Goal: Task Accomplishment & Management: Use online tool/utility

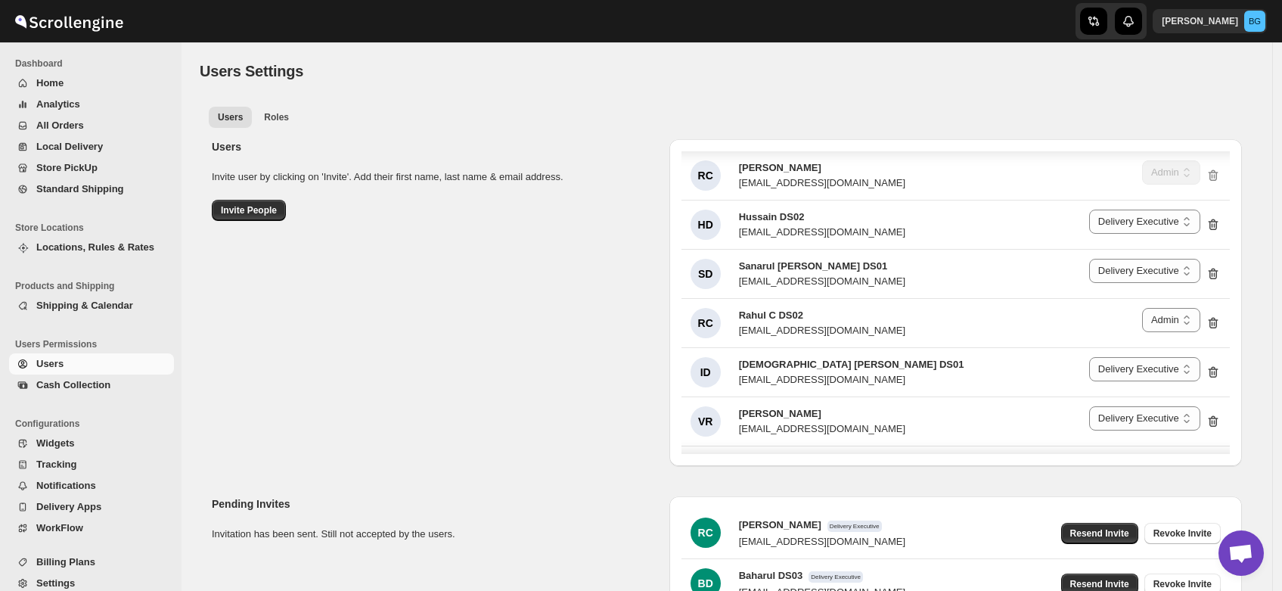
select select "637b767fbaab0276b10c91d5"
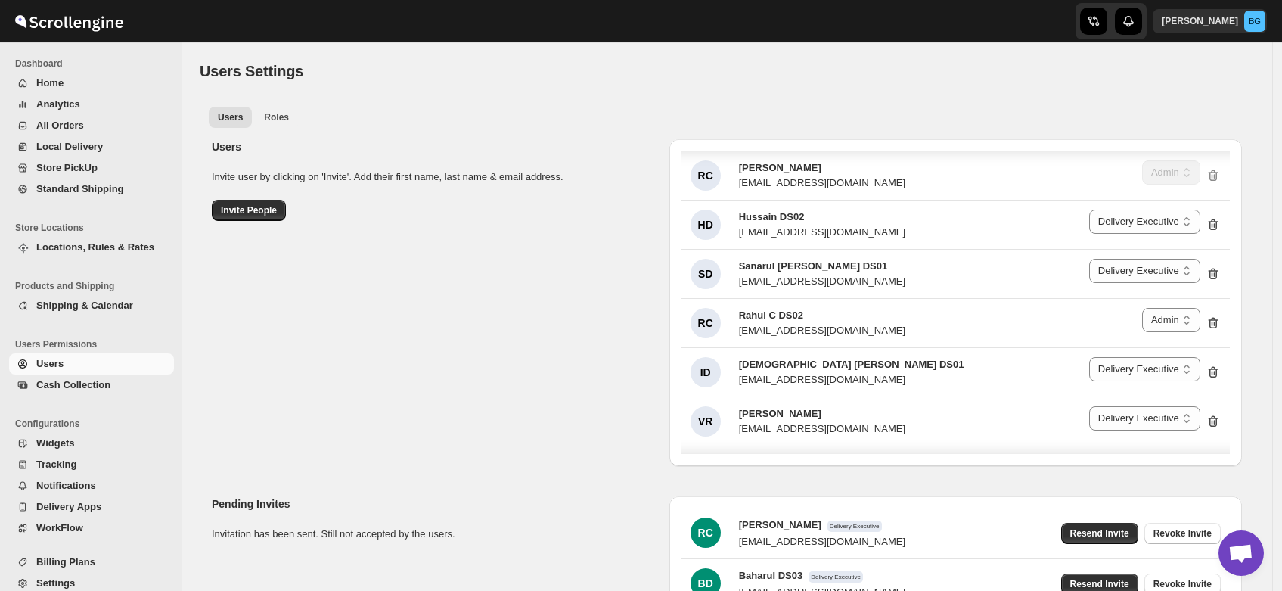
select select "637b767fbaab0276b10c91d5"
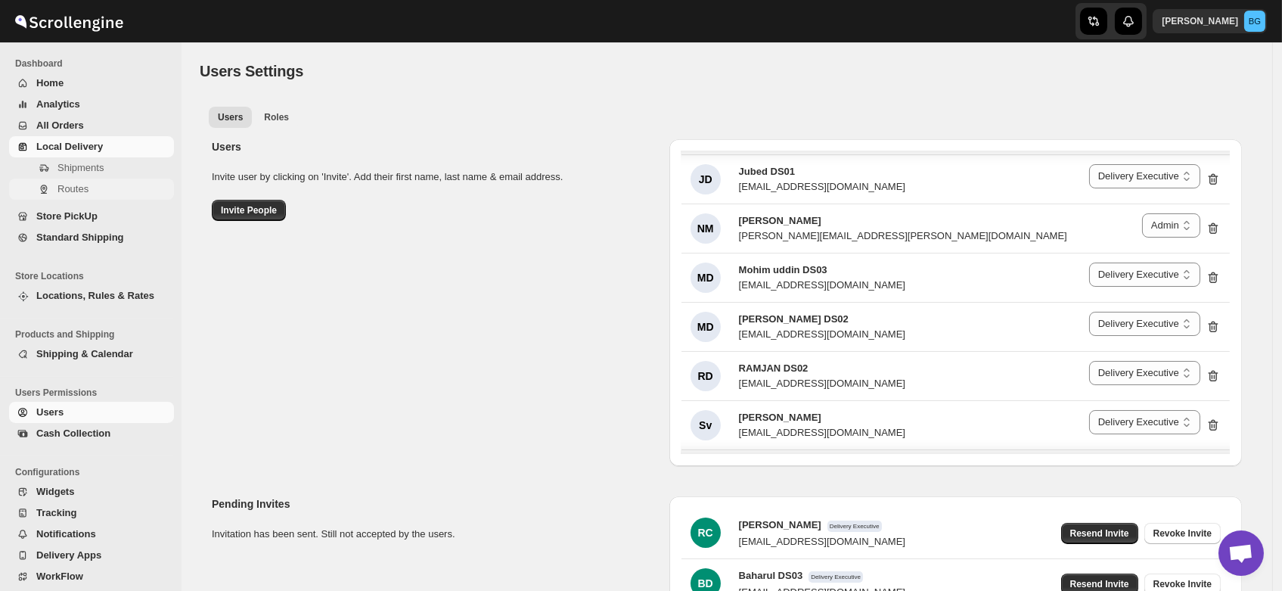
click at [59, 186] on span "Routes" at bounding box center [72, 188] width 31 height 11
